Goal: Transaction & Acquisition: Purchase product/service

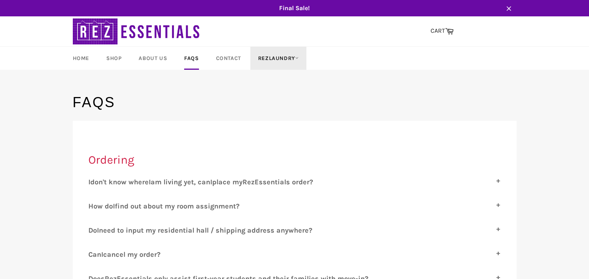
click at [272, 61] on link "RezLaundry" at bounding box center [278, 58] width 56 height 23
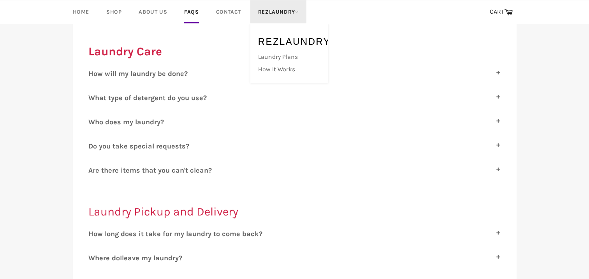
scroll to position [619, 0]
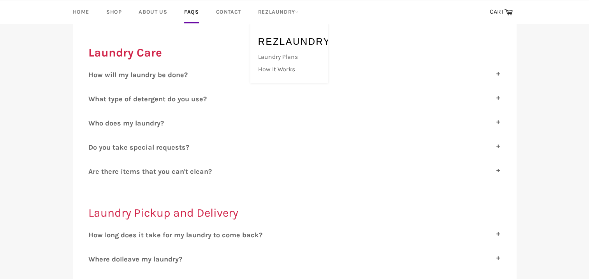
click at [166, 72] on span "ow will my laundry be done?" at bounding box center [140, 74] width 94 height 9
click at [93, 72] on input "H ow will my laundry be done?" at bounding box center [90, 72] width 5 height 5
checkbox input "true"
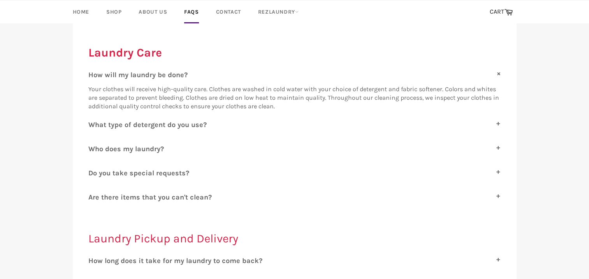
click at [196, 120] on span "hat type of detergent do you use?" at bounding box center [151, 124] width 112 height 9
click at [93, 120] on input "W hat type of detergent do you use?" at bounding box center [90, 122] width 5 height 5
checkbox input "true"
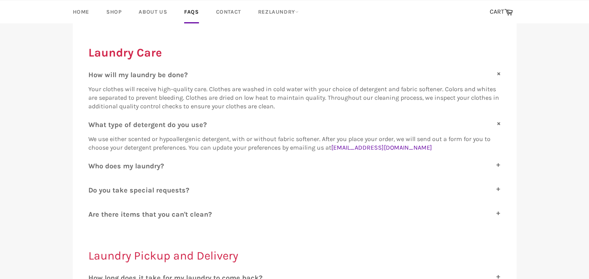
click at [153, 161] on span "ho does my laundry?" at bounding box center [129, 165] width 69 height 9
click at [93, 161] on input "W ho does my laundry?" at bounding box center [90, 163] width 5 height 5
checkbox input "true"
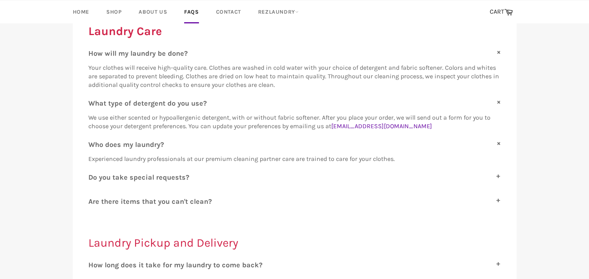
scroll to position [645, 0]
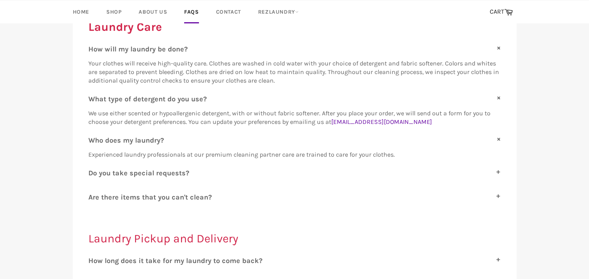
click at [176, 172] on span "o you take special requests?" at bounding box center [141, 172] width 96 height 9
click at [93, 172] on input "D o you take special requests?" at bounding box center [90, 170] width 5 height 5
checkbox input "true"
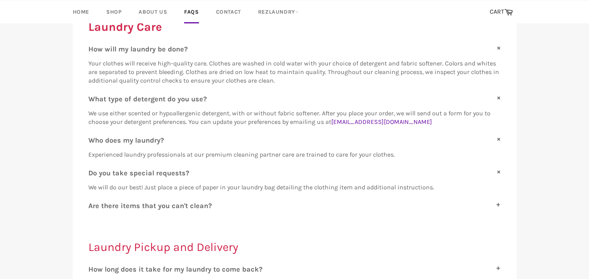
click at [199, 206] on span "re there items that you can't clean?" at bounding box center [152, 205] width 119 height 9
click at [93, 206] on input "A re there items that you can't clean?" at bounding box center [90, 203] width 5 height 5
click at [288, 214] on div "H ow will my laundry be done? Your clothes will receive high-quality care. Clot…" at bounding box center [294, 134] width 412 height 179
click at [170, 203] on span "re there items that you can't clean?" at bounding box center [152, 205] width 119 height 9
click at [93, 203] on input "A re there items that you can't clean?" at bounding box center [90, 203] width 5 height 5
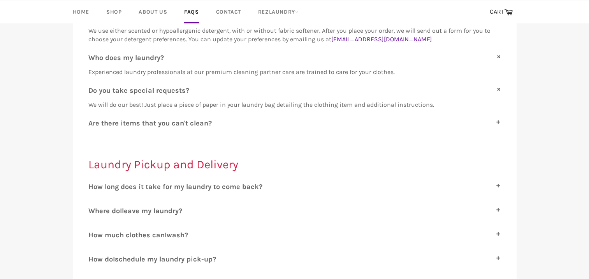
scroll to position [732, 0]
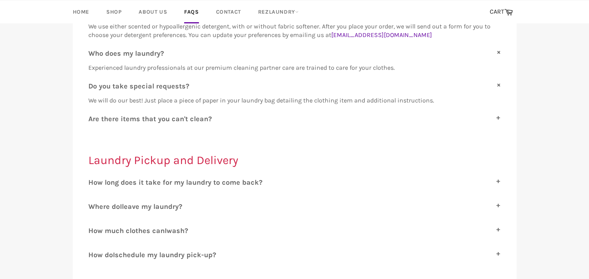
click at [90, 116] on label "A re there items that you can't clean?" at bounding box center [294, 118] width 412 height 9
click at [90, 116] on input "A re there items that you can't clean?" at bounding box center [90, 116] width 5 height 5
click at [496, 119] on label "A re there items that you can't clean?" at bounding box center [294, 118] width 412 height 9
click at [93, 119] on input "A re there items that you can't clean?" at bounding box center [90, 116] width 5 height 5
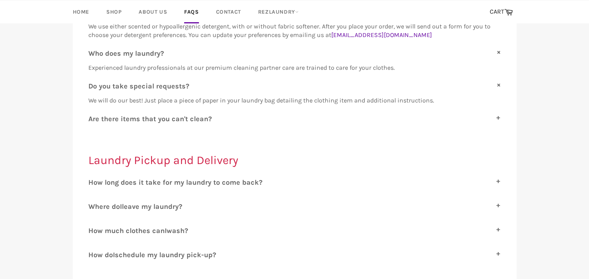
click at [205, 116] on span "re there items that you can't clean?" at bounding box center [152, 118] width 119 height 9
click at [93, 116] on input "A re there items that you can't clean?" at bounding box center [90, 116] width 5 height 5
click at [108, 119] on span "re there items that you can't clean?" at bounding box center [152, 118] width 119 height 9
click at [93, 119] on input "A re there items that you can't clean?" at bounding box center [90, 116] width 5 height 5
checkbox input "false"
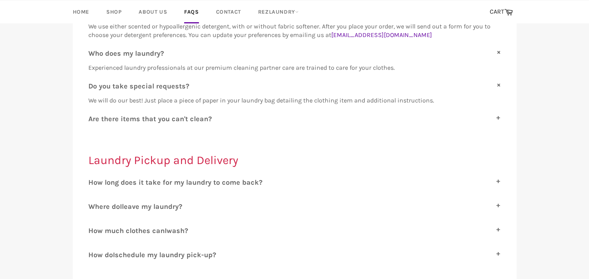
click at [249, 178] on span "ow long does it take for my laundry to come back?" at bounding box center [177, 182] width 169 height 9
click at [93, 178] on input "H ow long does it take for my laundry to come back?" at bounding box center [90, 180] width 5 height 5
checkbox input "true"
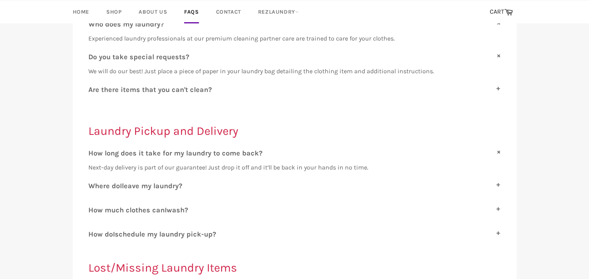
scroll to position [768, 0]
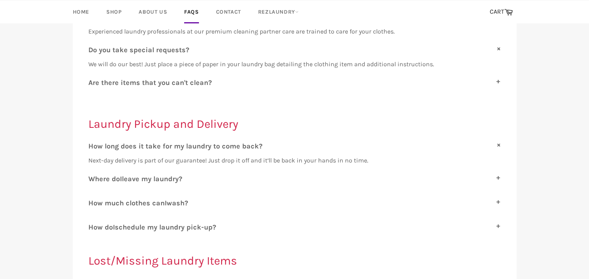
click at [170, 177] on span "leave my laundry?" at bounding box center [152, 178] width 60 height 9
click at [93, 177] on input "W here do I leave my laundry?" at bounding box center [90, 176] width 5 height 5
checkbox input "true"
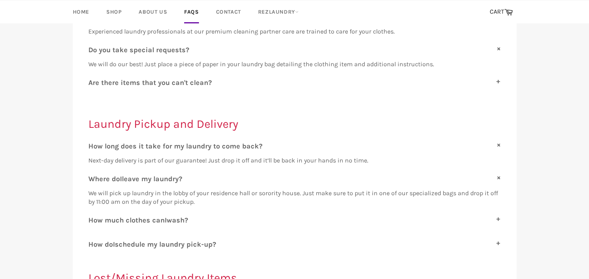
click at [188, 217] on span "wash?" at bounding box center [177, 220] width 21 height 9
click at [93, 217] on input "H ow much clothes can I wash?" at bounding box center [90, 218] width 5 height 5
checkbox input "true"
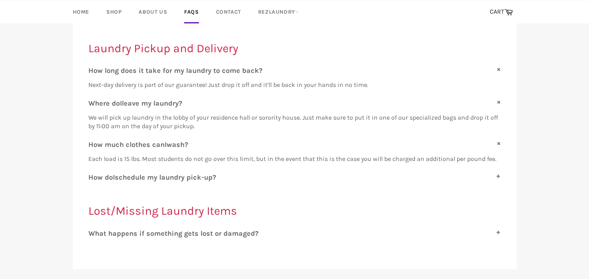
scroll to position [849, 0]
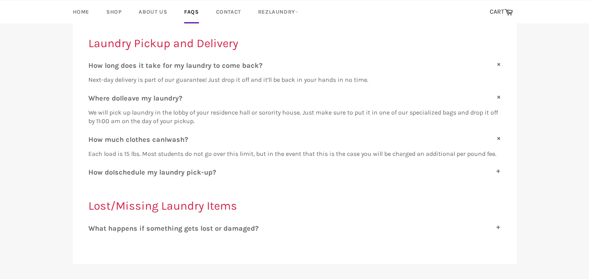
click at [188, 169] on span "schedule my laundry pick-up?" at bounding box center [165, 172] width 101 height 9
click at [93, 169] on input "H ow do I schedule my laundry pick-up?" at bounding box center [90, 170] width 5 height 5
checkbox input "true"
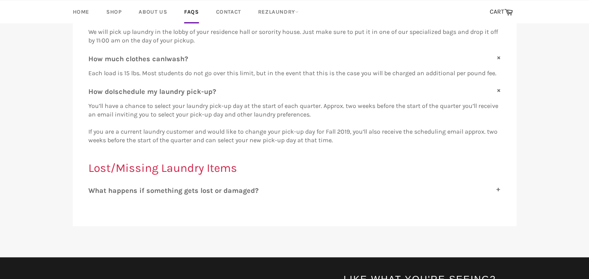
scroll to position [929, 0]
click at [249, 188] on span "hat happens if something gets lost or damaged?" at bounding box center [176, 190] width 163 height 9
click at [93, 188] on input "W hat happens if something gets lost or damaged?" at bounding box center [90, 188] width 5 height 5
checkbox input "true"
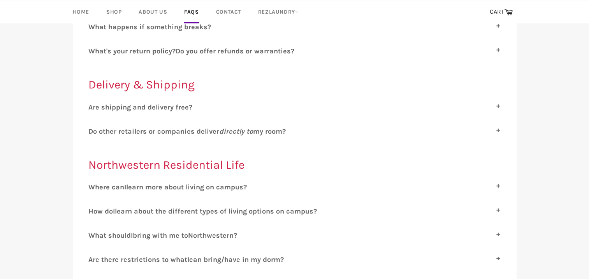
scroll to position [0, 0]
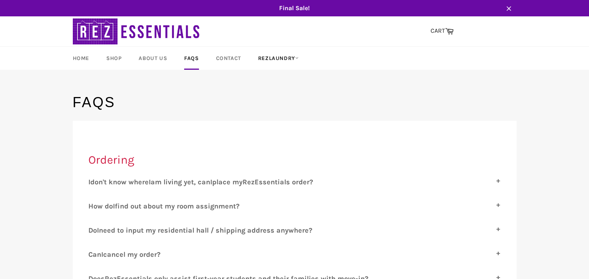
click at [286, 56] on link "RezLaundry" at bounding box center [278, 58] width 56 height 23
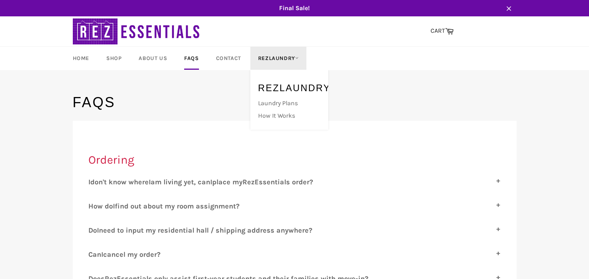
click at [290, 103] on link "Laundry Plans" at bounding box center [287, 103] width 66 height 12
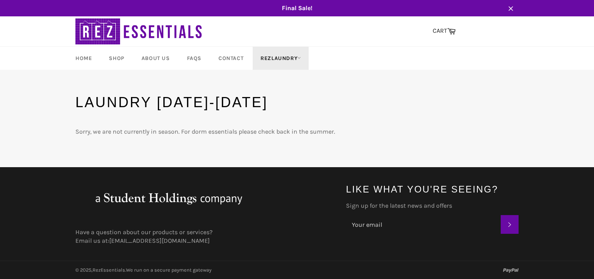
click at [300, 61] on link "RezLaundry" at bounding box center [281, 58] width 56 height 23
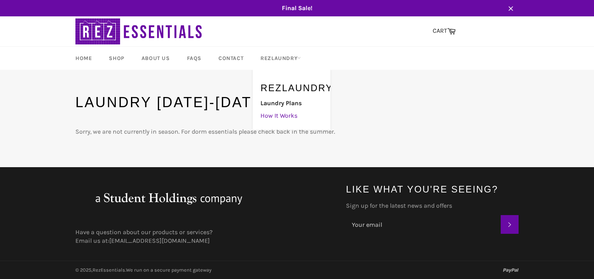
click at [289, 118] on link "How It Works" at bounding box center [290, 115] width 66 height 12
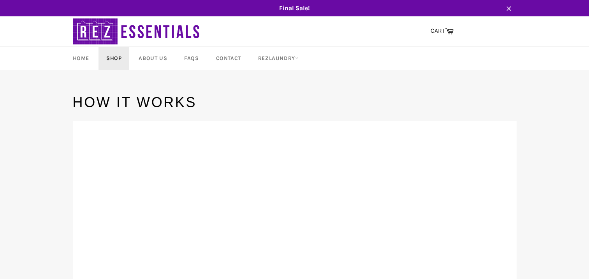
click at [100, 60] on link "Shop" at bounding box center [113, 58] width 31 height 23
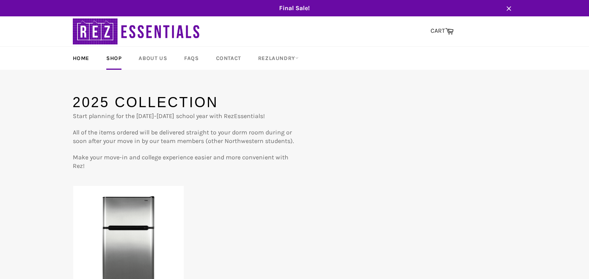
click at [87, 58] on link "Home" at bounding box center [81, 58] width 32 height 23
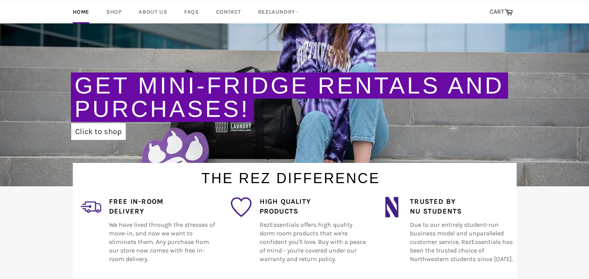
scroll to position [114, 0]
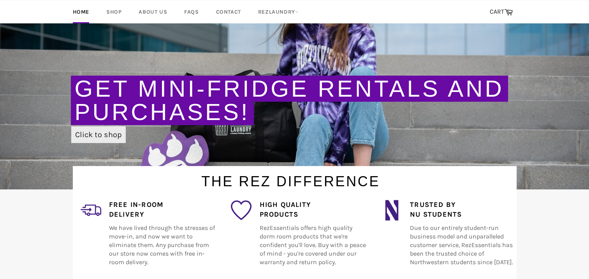
click at [109, 141] on link "Click to shop" at bounding box center [98, 134] width 54 height 17
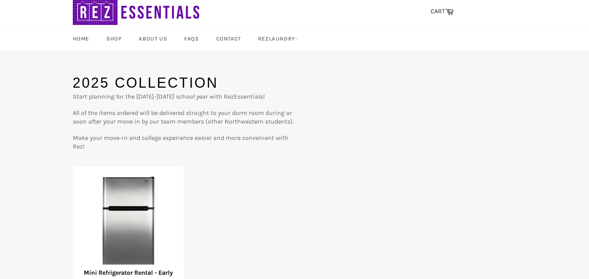
scroll to position [20, 0]
click at [110, 41] on link "Shop" at bounding box center [113, 38] width 31 height 23
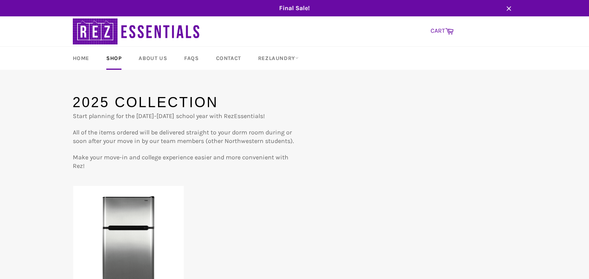
click at [437, 28] on link "CART Cart" at bounding box center [441, 31] width 31 height 16
